Goal: Information Seeking & Learning: Find specific fact

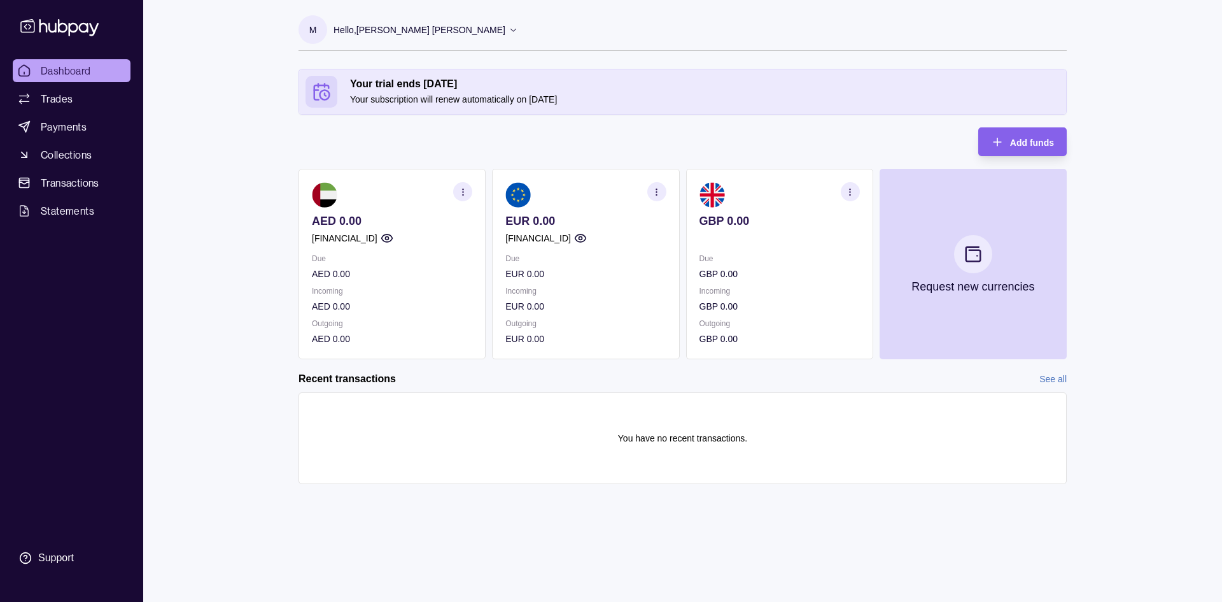
click at [659, 192] on icon "button" at bounding box center [657, 192] width 10 height 10
click at [639, 155] on div "Your trial ends [DATE] Your subscription will renew automatically on [DATE] Add…" at bounding box center [683, 214] width 768 height 290
click at [653, 195] on icon "button" at bounding box center [657, 192] width 10 height 10
click at [581, 230] on section "View account details" at bounding box center [585, 223] width 160 height 19
click at [581, 220] on link "View account details" at bounding box center [568, 223] width 81 height 14
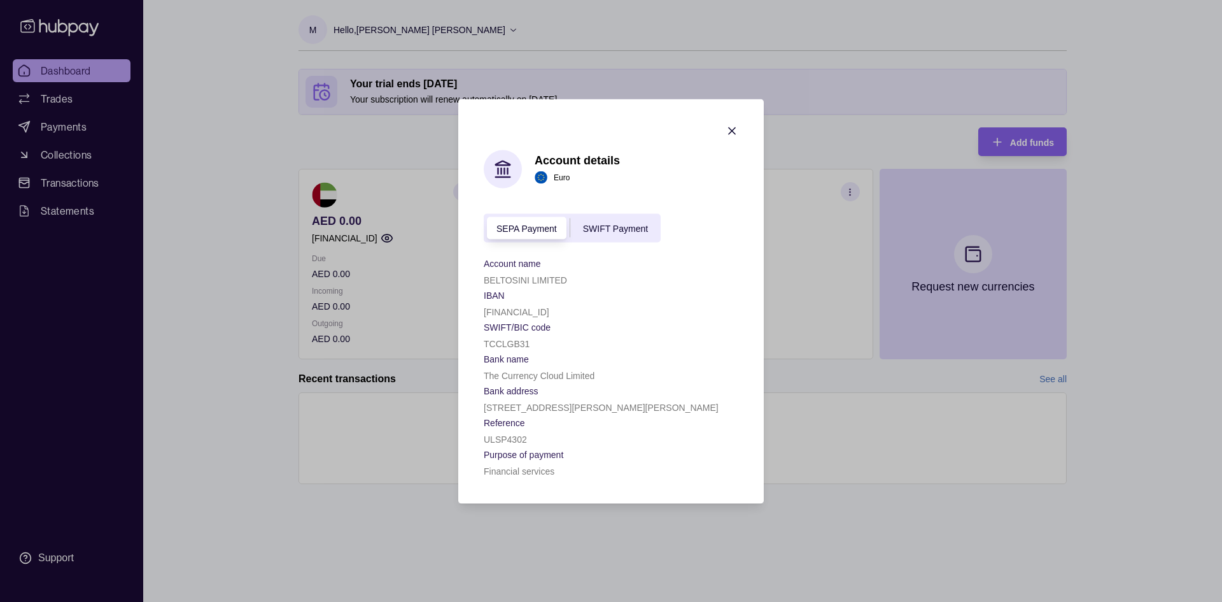
click at [642, 229] on span "SWIFT Payment" at bounding box center [615, 228] width 65 height 10
click at [528, 225] on span "SEPA Payment" at bounding box center [526, 228] width 60 height 10
click at [606, 230] on span "SWIFT Payment" at bounding box center [615, 228] width 65 height 10
click at [733, 132] on icon "button" at bounding box center [732, 130] width 6 height 6
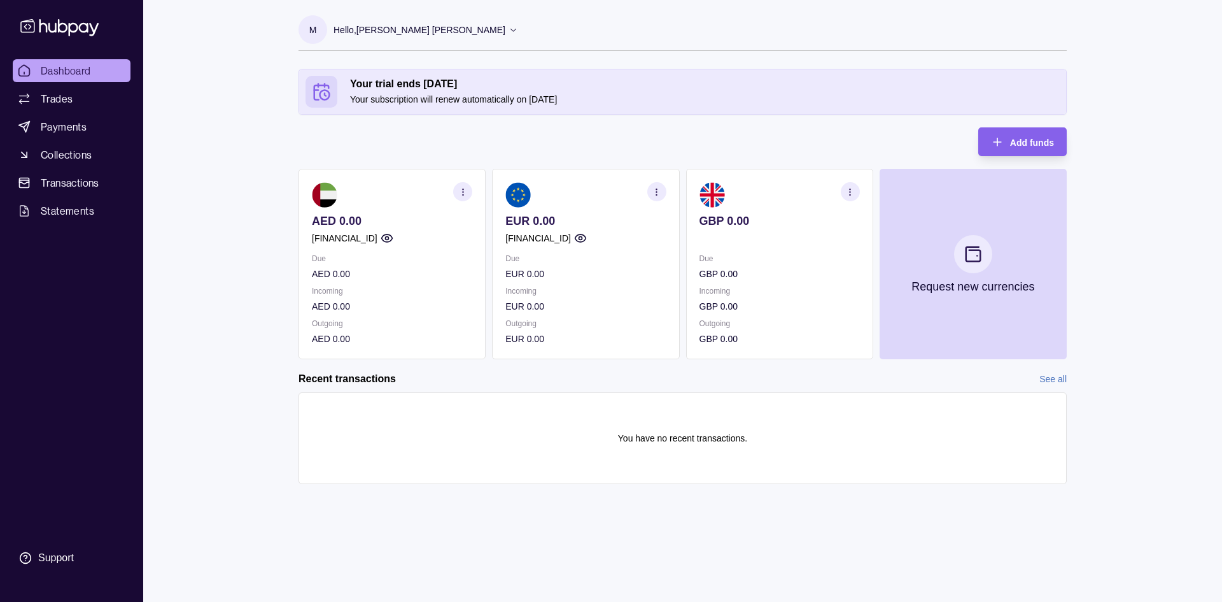
click at [458, 197] on section "button" at bounding box center [462, 191] width 19 height 19
click at [371, 191] on link "View transactions" at bounding box center [368, 192] width 69 height 14
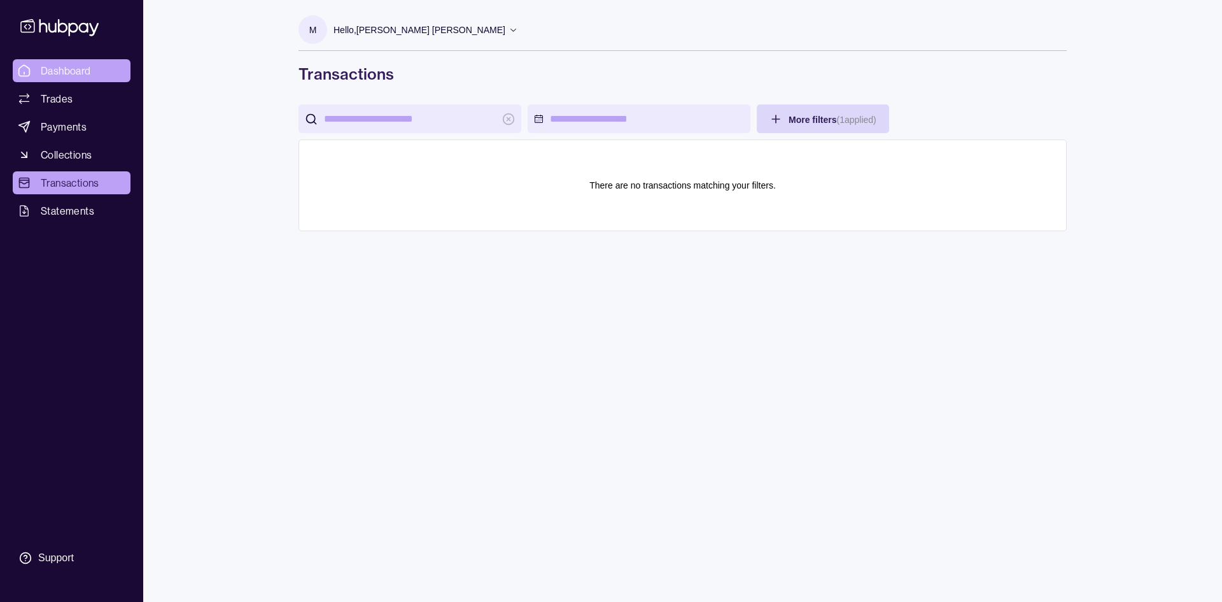
click at [66, 61] on link "Dashboard" at bounding box center [72, 70] width 118 height 23
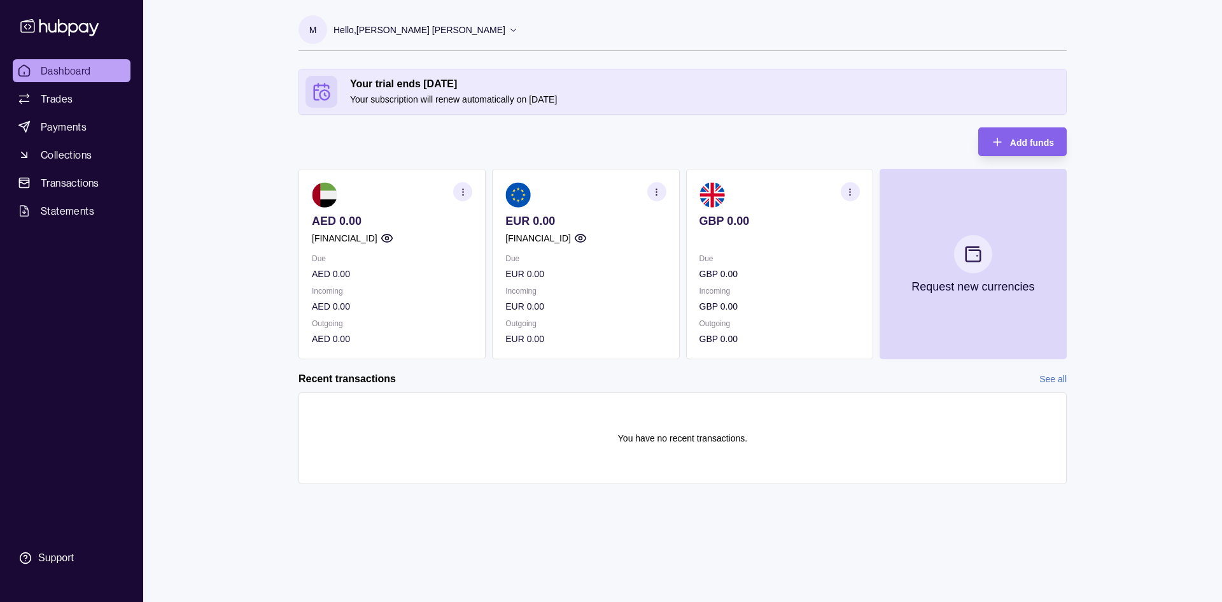
click at [462, 191] on icon "button" at bounding box center [463, 192] width 10 height 10
click at [385, 220] on link "View account details" at bounding box center [374, 223] width 81 height 14
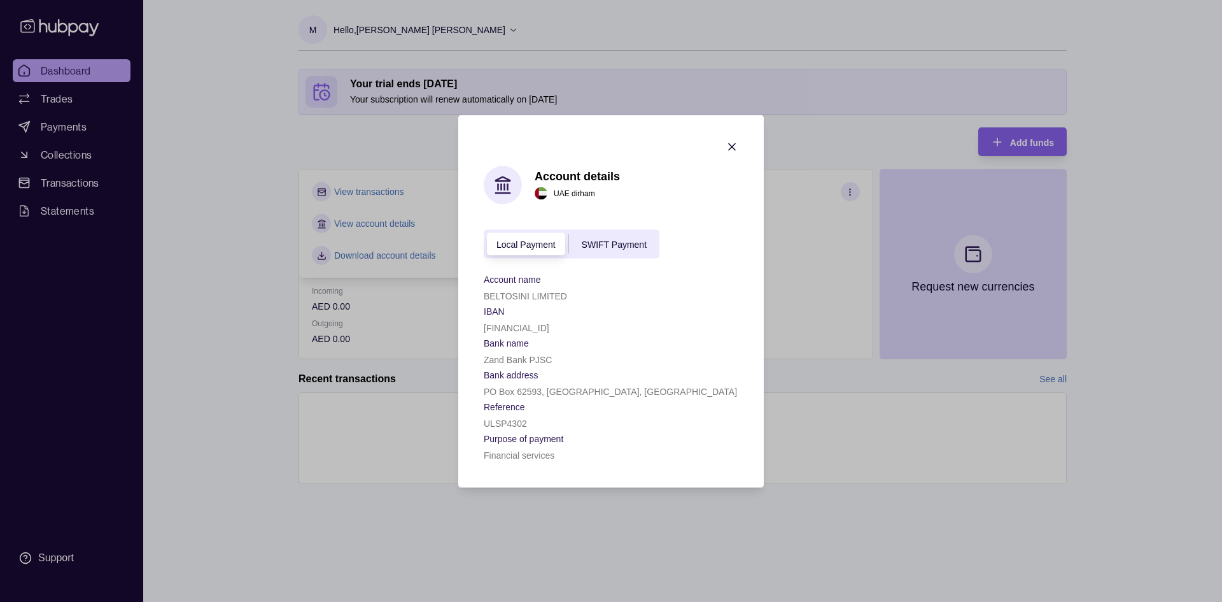
click at [631, 248] on span "SWIFT Payment" at bounding box center [614, 244] width 65 height 10
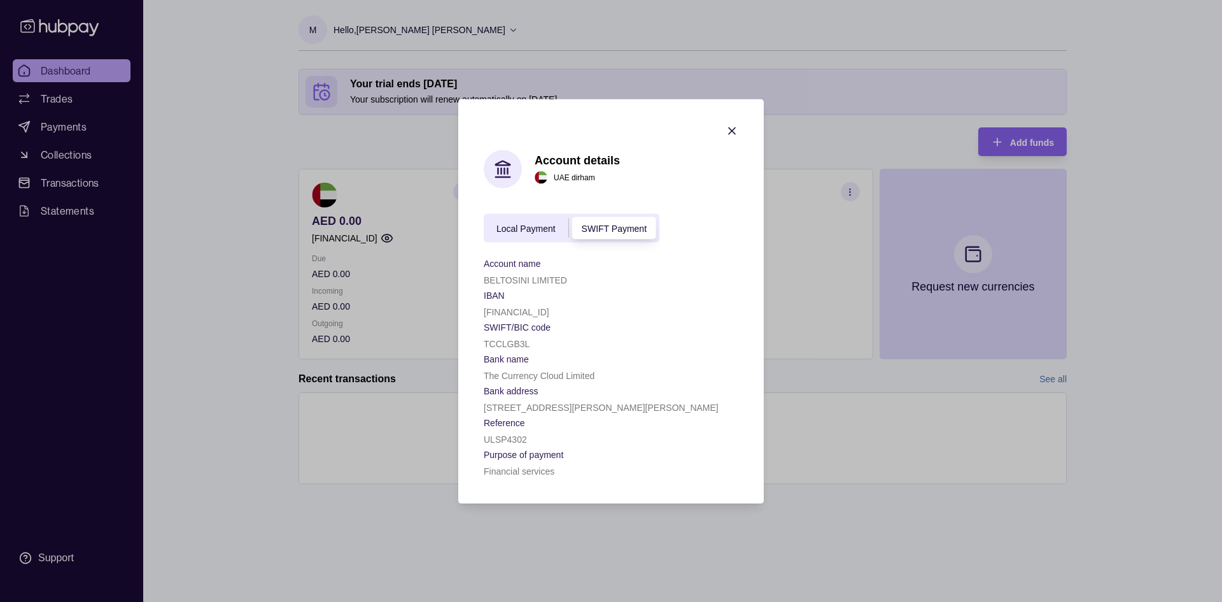
click at [519, 229] on span "Local Payment" at bounding box center [525, 228] width 59 height 10
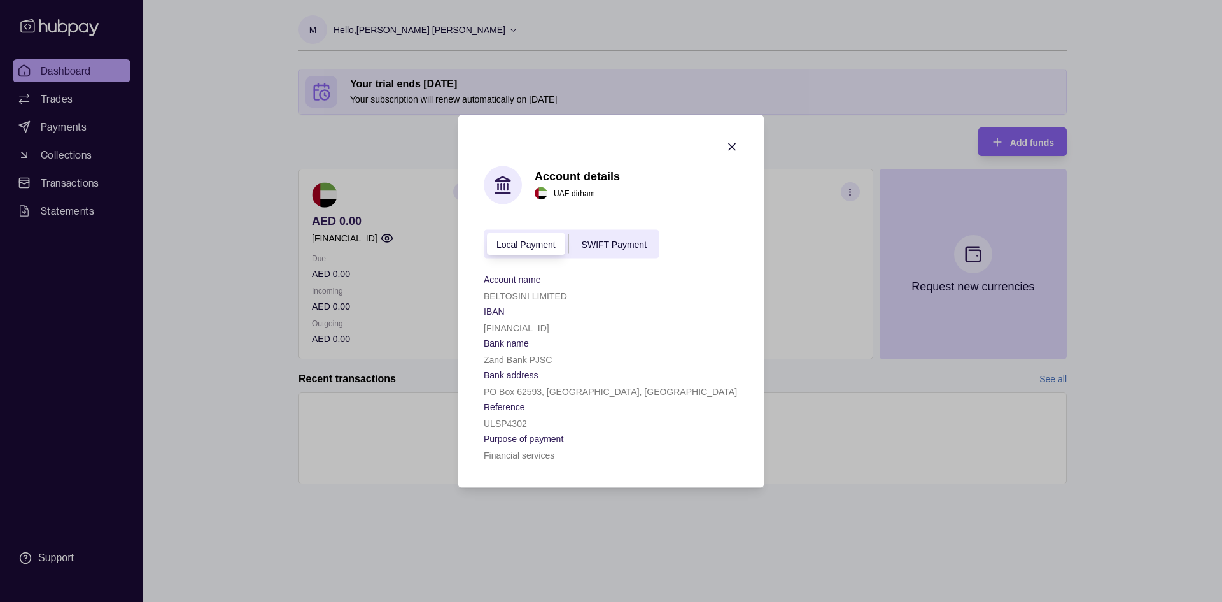
click at [616, 244] on span "SWIFT Payment" at bounding box center [614, 244] width 65 height 10
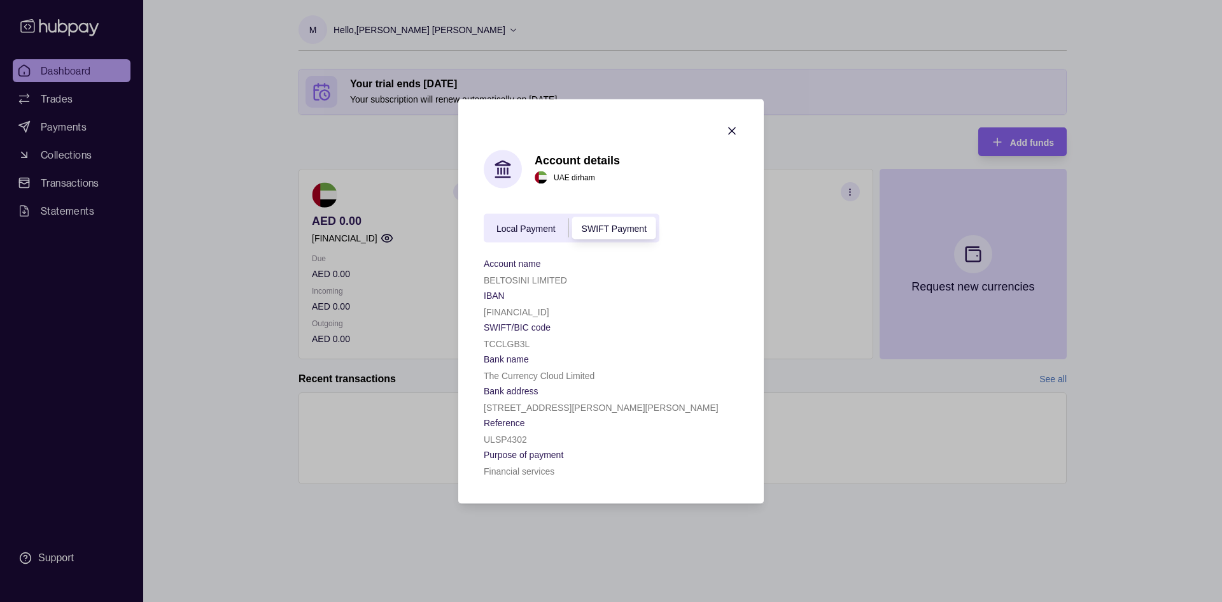
click at [521, 237] on div "Local Payment SWIFT Payment" at bounding box center [572, 227] width 176 height 29
click at [518, 230] on span "Local Payment" at bounding box center [525, 228] width 59 height 10
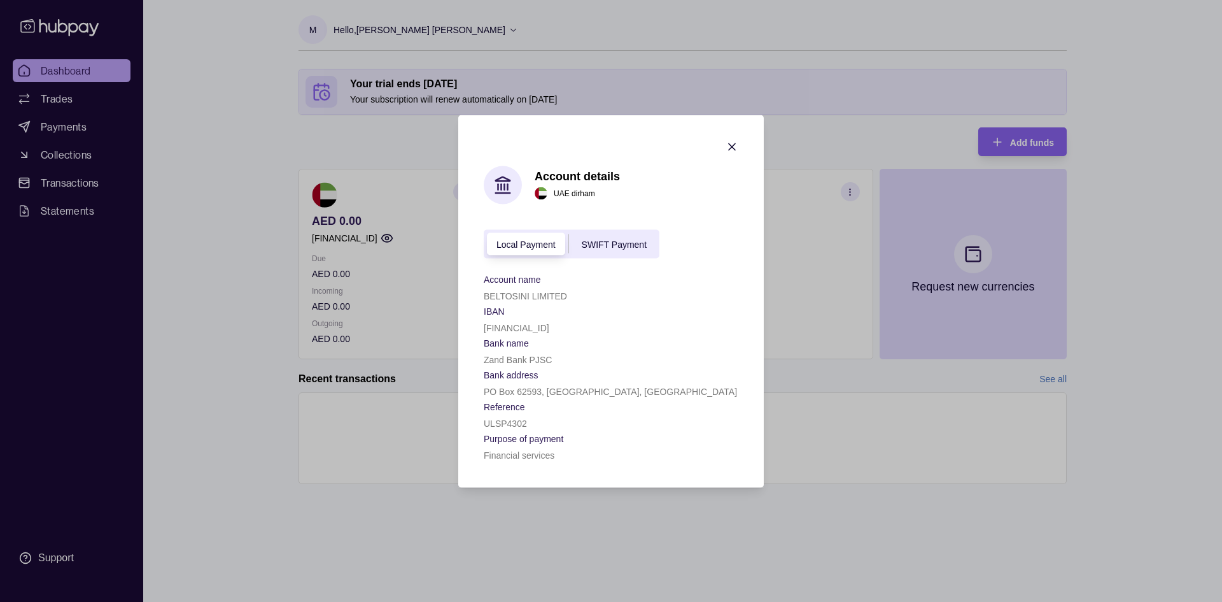
click at [598, 241] on span "SWIFT Payment" at bounding box center [614, 244] width 65 height 10
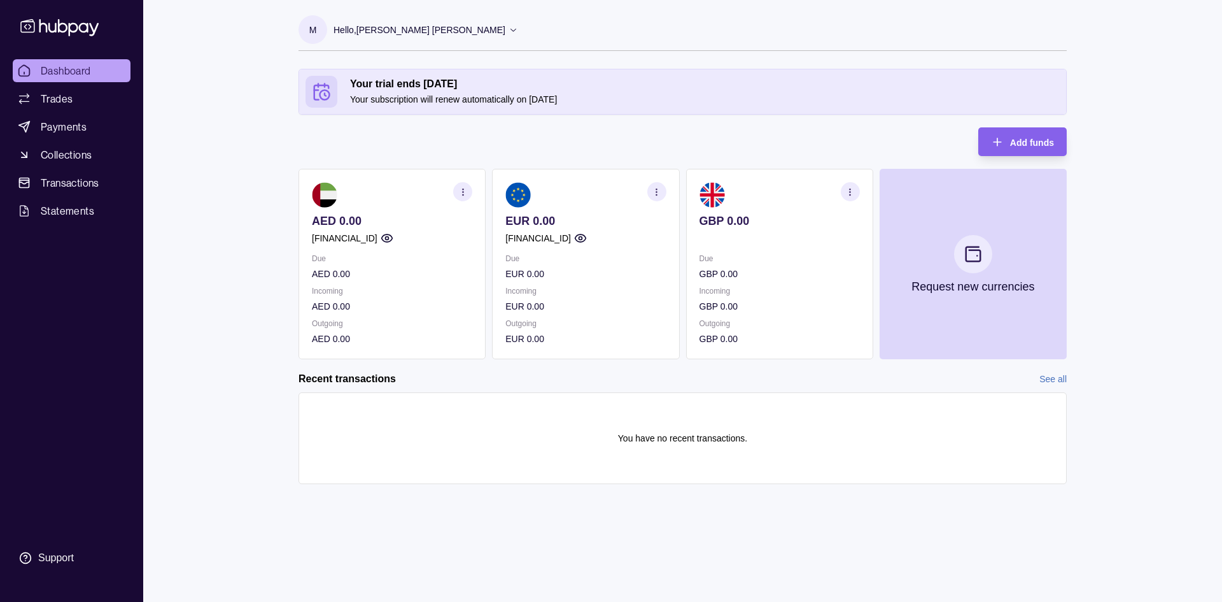
click at [665, 197] on section "button" at bounding box center [656, 191] width 19 height 19
click at [591, 223] on link "View account details" at bounding box center [568, 223] width 81 height 14
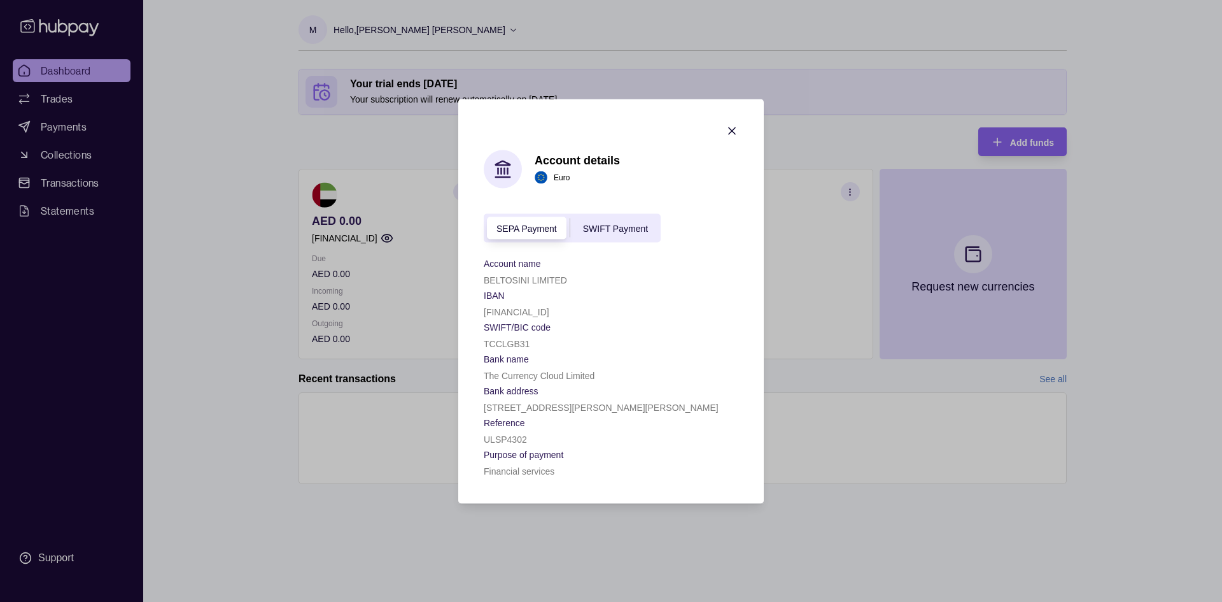
click at [600, 225] on span "SWIFT Payment" at bounding box center [615, 228] width 65 height 10
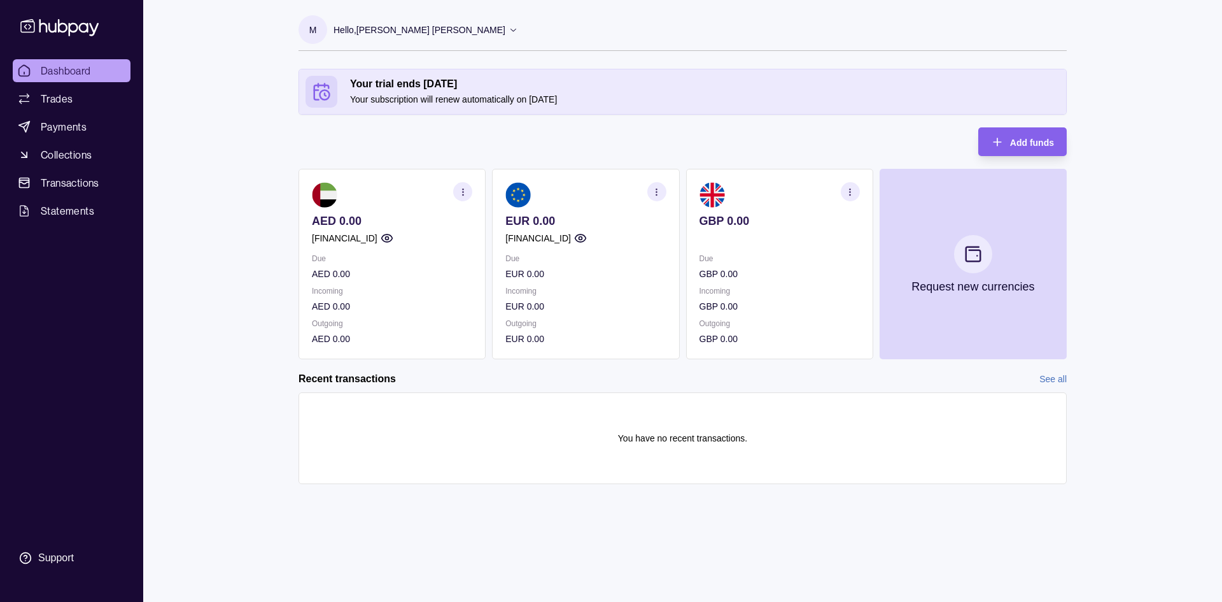
click at [450, 179] on section "AED 0.00 [FINANCIAL_ID] Due AED 0.00 Incoming AED 0.00 Outgoing AED 0.00" at bounding box center [392, 264] width 187 height 190
click at [460, 190] on icon "button" at bounding box center [463, 192] width 10 height 10
click at [385, 226] on link "View account details" at bounding box center [374, 223] width 81 height 14
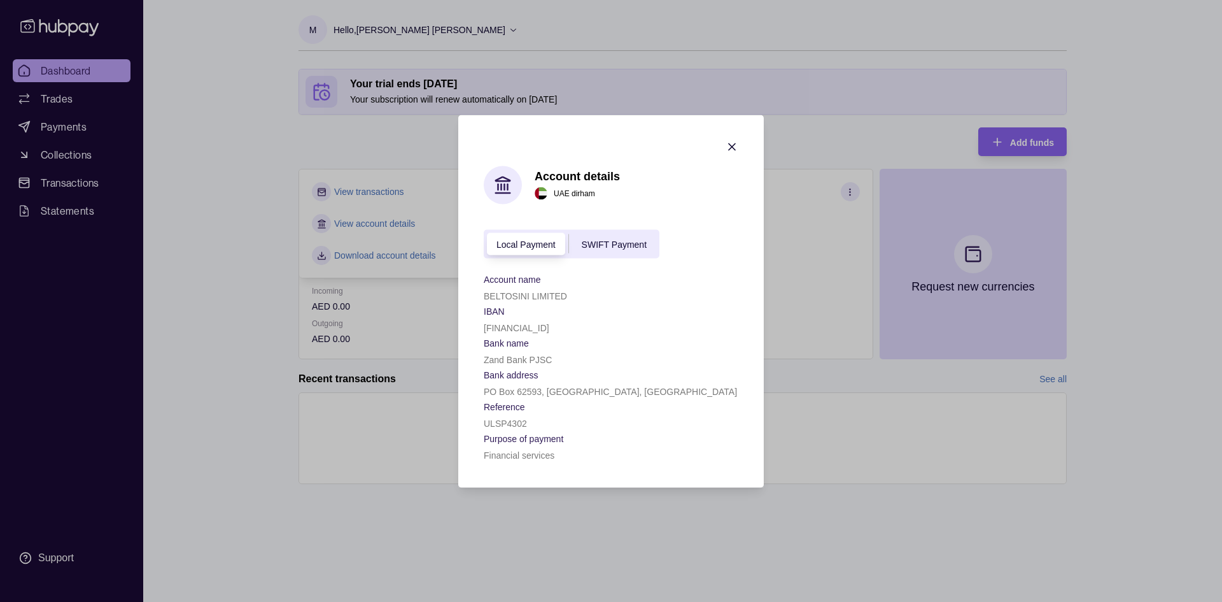
click at [592, 248] on span "SWIFT Payment" at bounding box center [614, 244] width 65 height 10
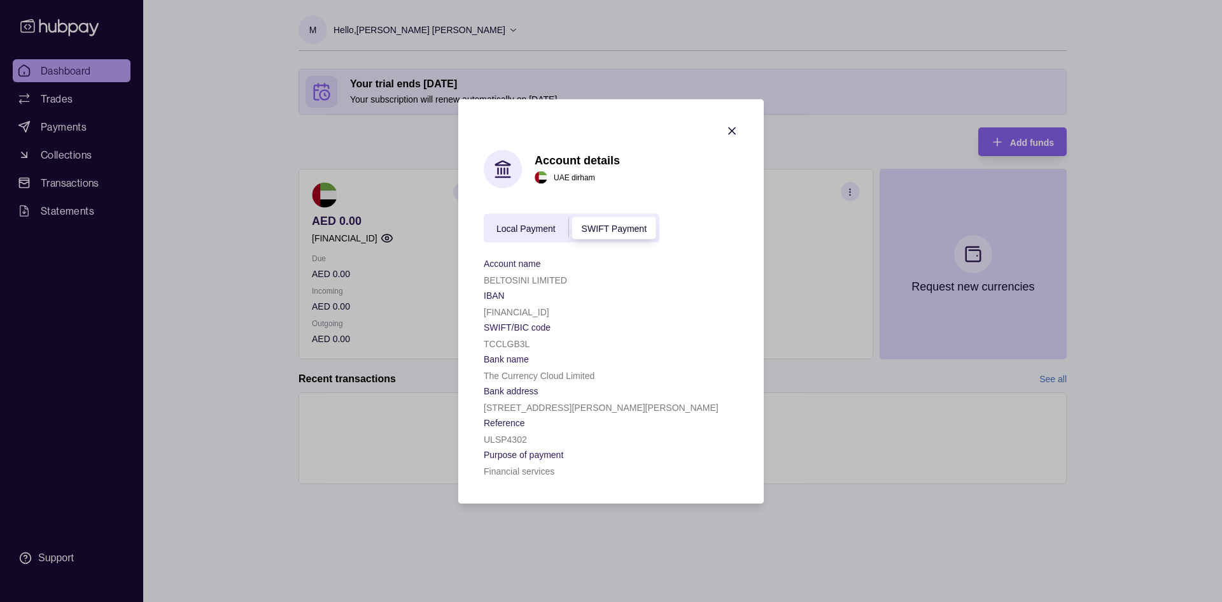
drag, startPoint x: 566, startPoint y: 320, endPoint x: 569, endPoint y: 313, distance: 7.1
click at [567, 318] on div "Account name BELTOSINI LIMITED IBAN [FINANCIAL_ID] SWIFT/BIC code [SWIFT_CODE] …" at bounding box center [611, 366] width 255 height 223
click at [549, 313] on p "[FINANCIAL_ID]" at bounding box center [517, 311] width 66 height 10
drag, startPoint x: 591, startPoint y: 67, endPoint x: 603, endPoint y: 99, distance: 34.3
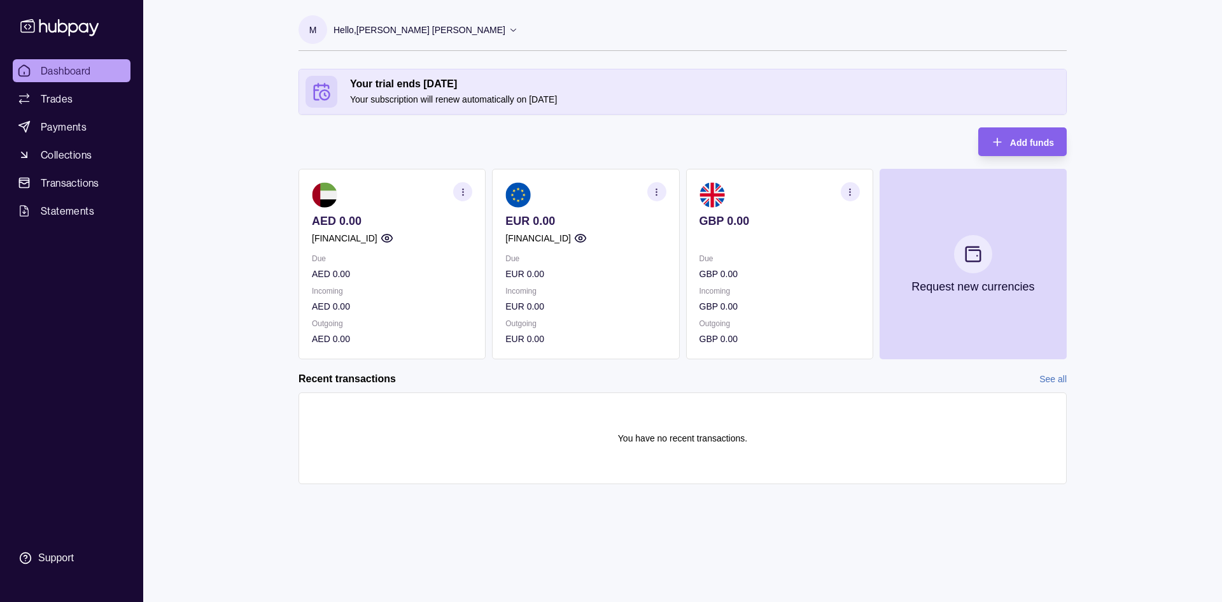
click at [658, 197] on section "button" at bounding box center [656, 191] width 19 height 19
click at [588, 225] on link "View account details" at bounding box center [568, 223] width 81 height 14
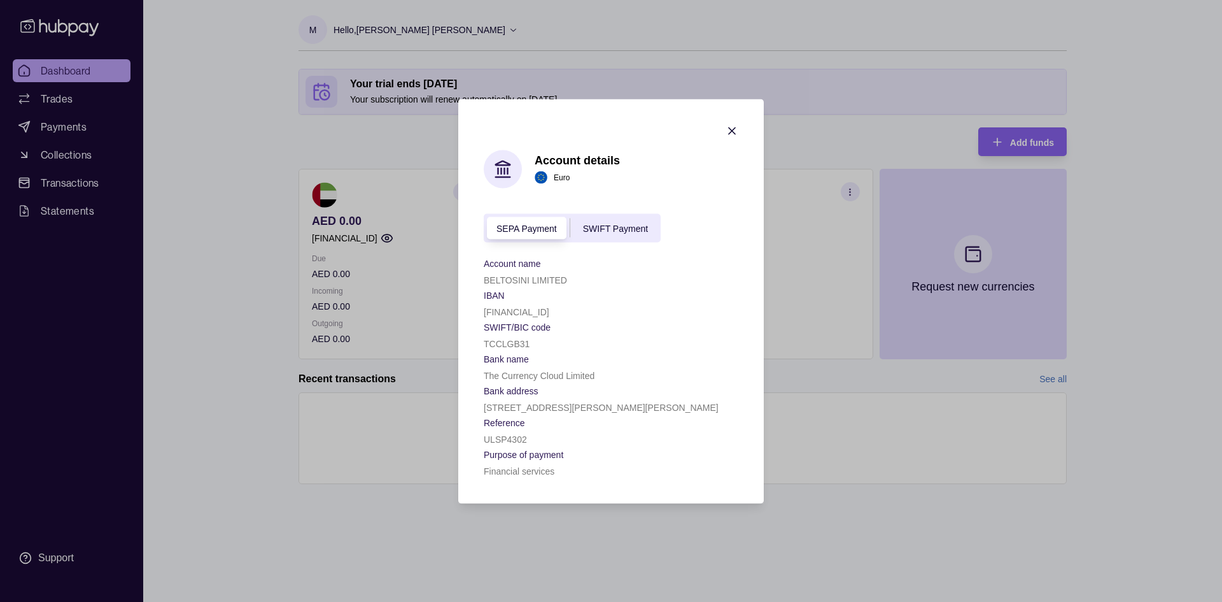
click at [583, 233] on span "SWIFT Payment" at bounding box center [615, 228] width 65 height 10
click at [558, 318] on section "SWIFT/BIC code" at bounding box center [611, 325] width 255 height 15
click at [549, 311] on p "[FINANCIAL_ID]" at bounding box center [517, 311] width 66 height 10
copy p "[FINANCIAL_ID]"
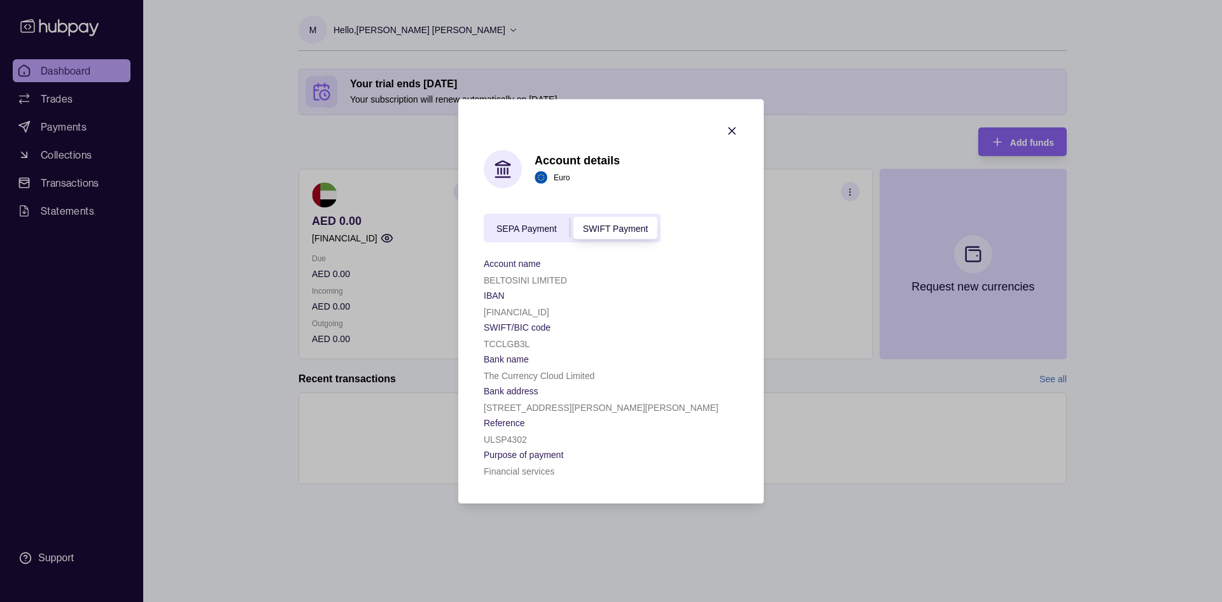
click at [511, 347] on p "TCCLGB3L" at bounding box center [507, 343] width 46 height 10
copy p "TCCLGB3L"
drag, startPoint x: 569, startPoint y: 24, endPoint x: 561, endPoint y: 44, distance: 22.0
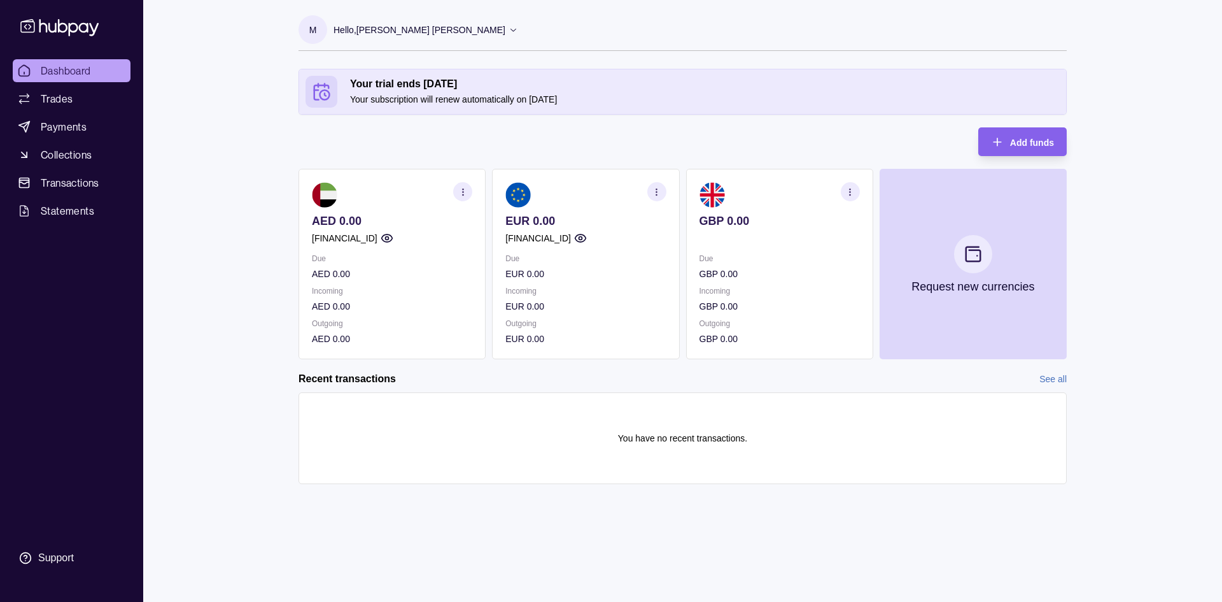
click at [465, 181] on section "AED 0.00 [FINANCIAL_ID] Due AED 0.00 Incoming AED 0.00 Outgoing AED 0.00" at bounding box center [392, 264] width 187 height 190
click at [463, 194] on icon "button" at bounding box center [463, 192] width 10 height 10
click at [388, 227] on link "View account details" at bounding box center [374, 223] width 81 height 14
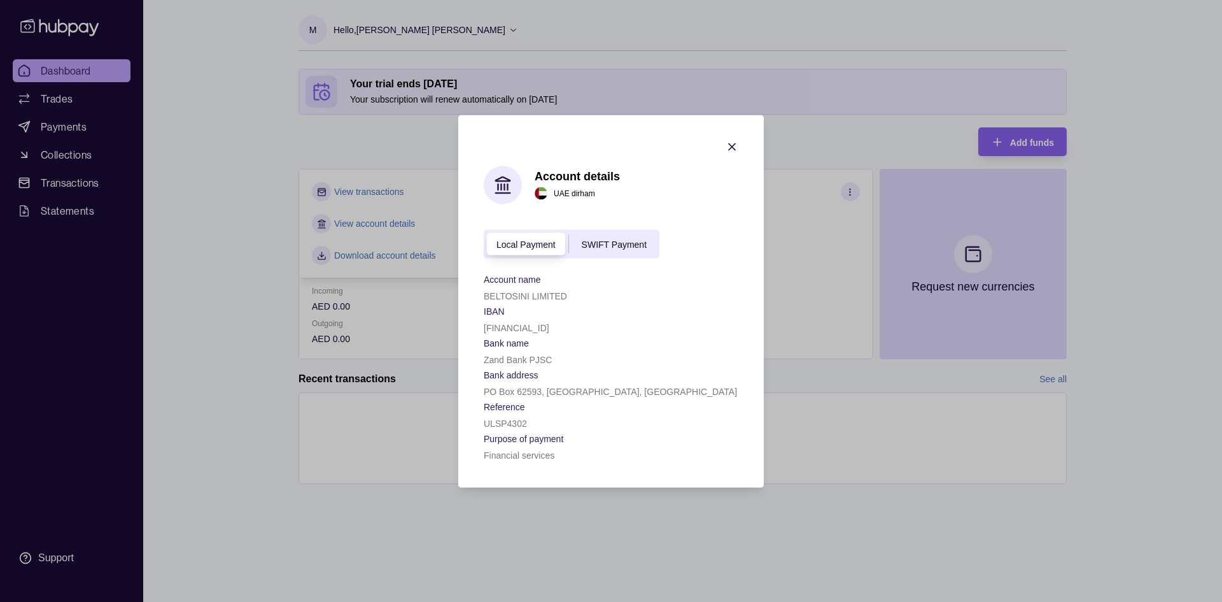
click at [627, 241] on span "SWIFT Payment" at bounding box center [614, 244] width 65 height 10
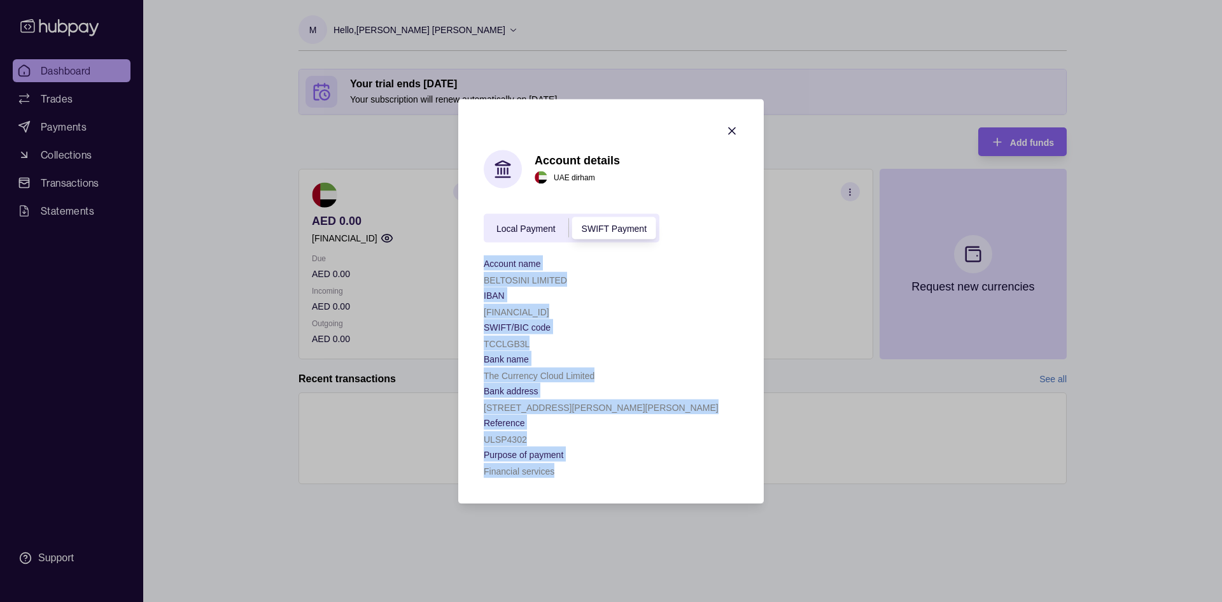
drag, startPoint x: 476, startPoint y: 263, endPoint x: 673, endPoint y: 473, distance: 288.2
click at [673, 473] on section "Account details [GEOGRAPHIC_DATA] dirham Local Payment SWIFT Payment Account na…" at bounding box center [611, 301] width 306 height 404
copy div "Account name BELTOSINI LIMITED IBAN [FINANCIAL_ID] SWIFT/BIC code [SWIFT_CODE] …"
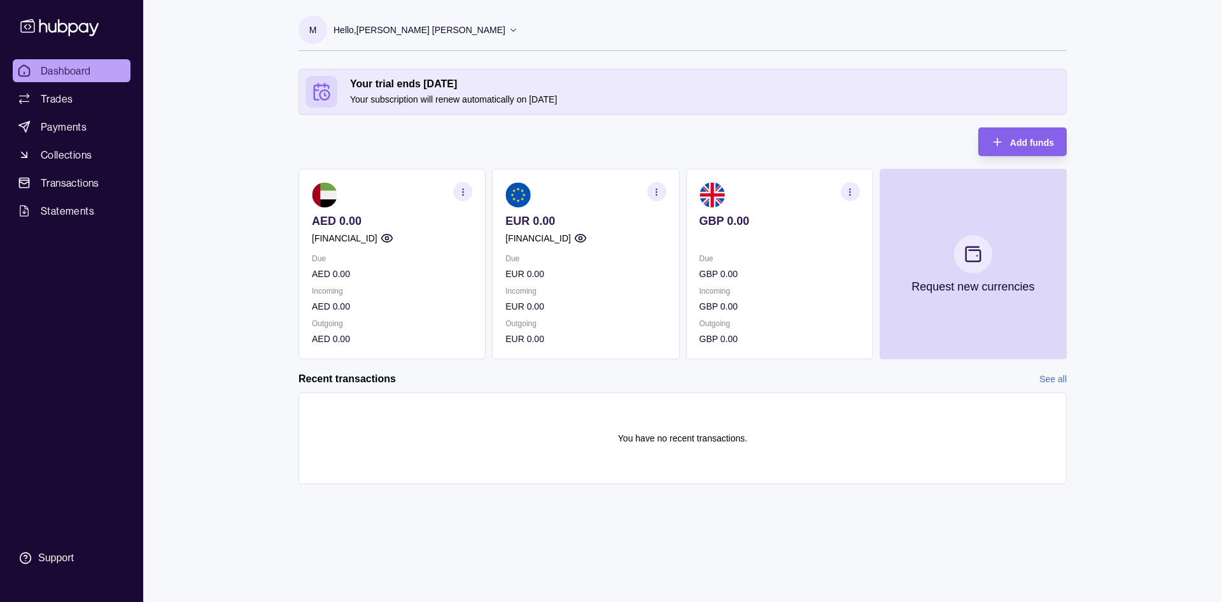
click at [188, 177] on div "Dashboard Trades Payments Collections Transactions Statements Support M Hello, …" at bounding box center [611, 301] width 1222 height 602
